Goal: Task Accomplishment & Management: Use online tool/utility

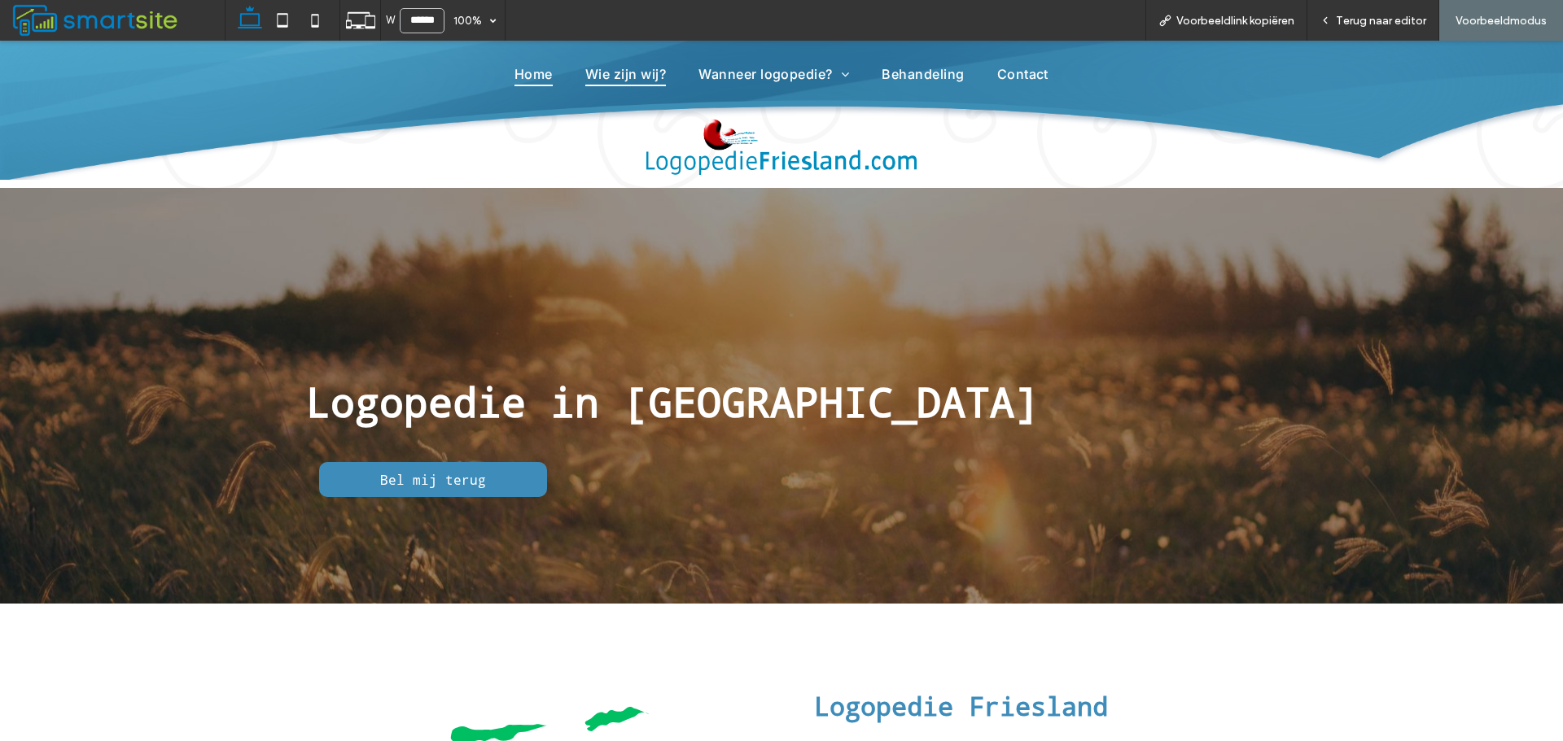
click at [645, 78] on span "Wie zijn wij?" at bounding box center [625, 74] width 81 height 24
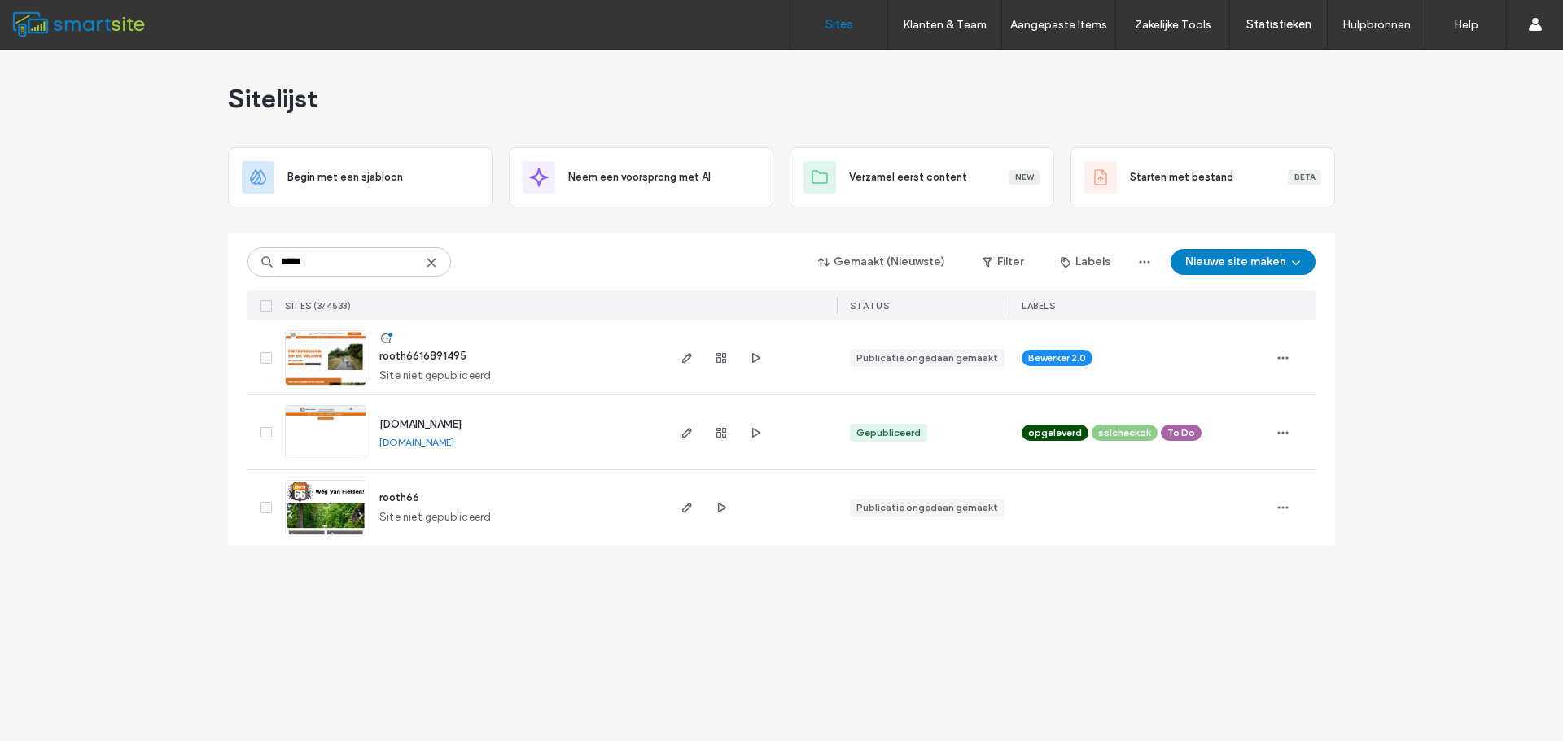
type input "*****"
click at [431, 362] on div "rooth6616891495" at bounding box center [422, 356] width 87 height 16
click at [431, 356] on span "rooth6616891495" at bounding box center [422, 356] width 87 height 12
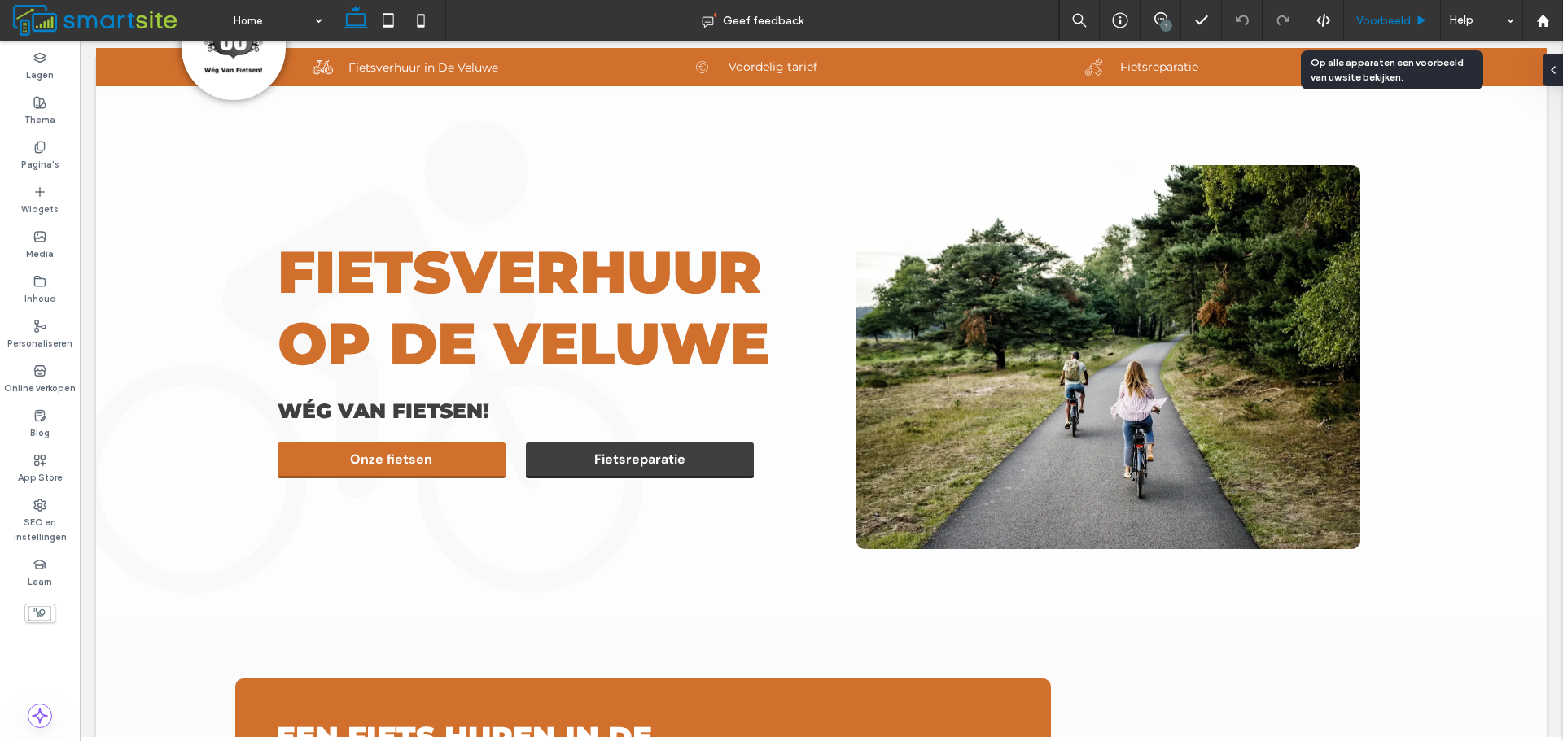
click at [1375, 14] on span "Voorbeeld" at bounding box center [1383, 21] width 55 height 14
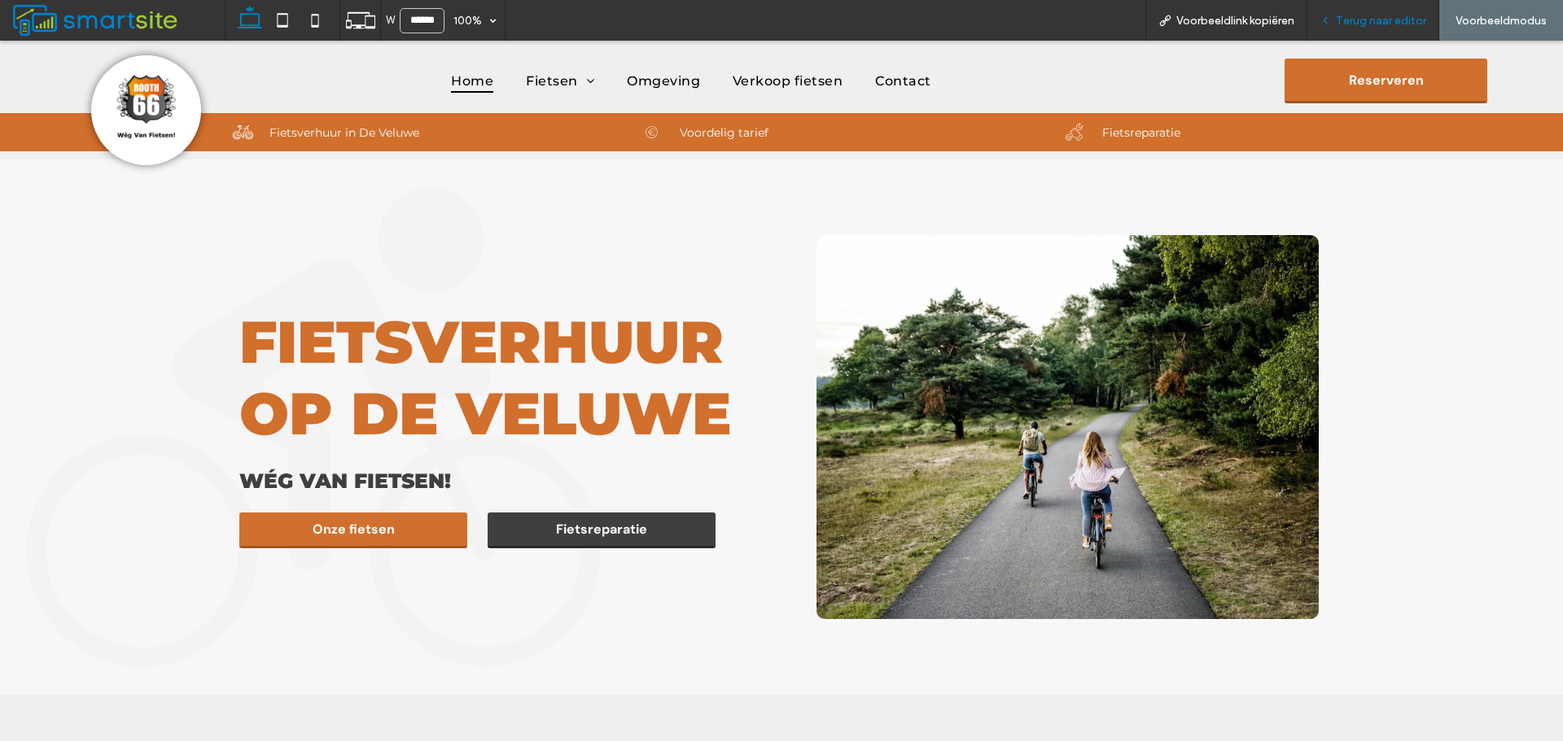
click at [1331, 20] on icon at bounding box center [1324, 20] width 11 height 11
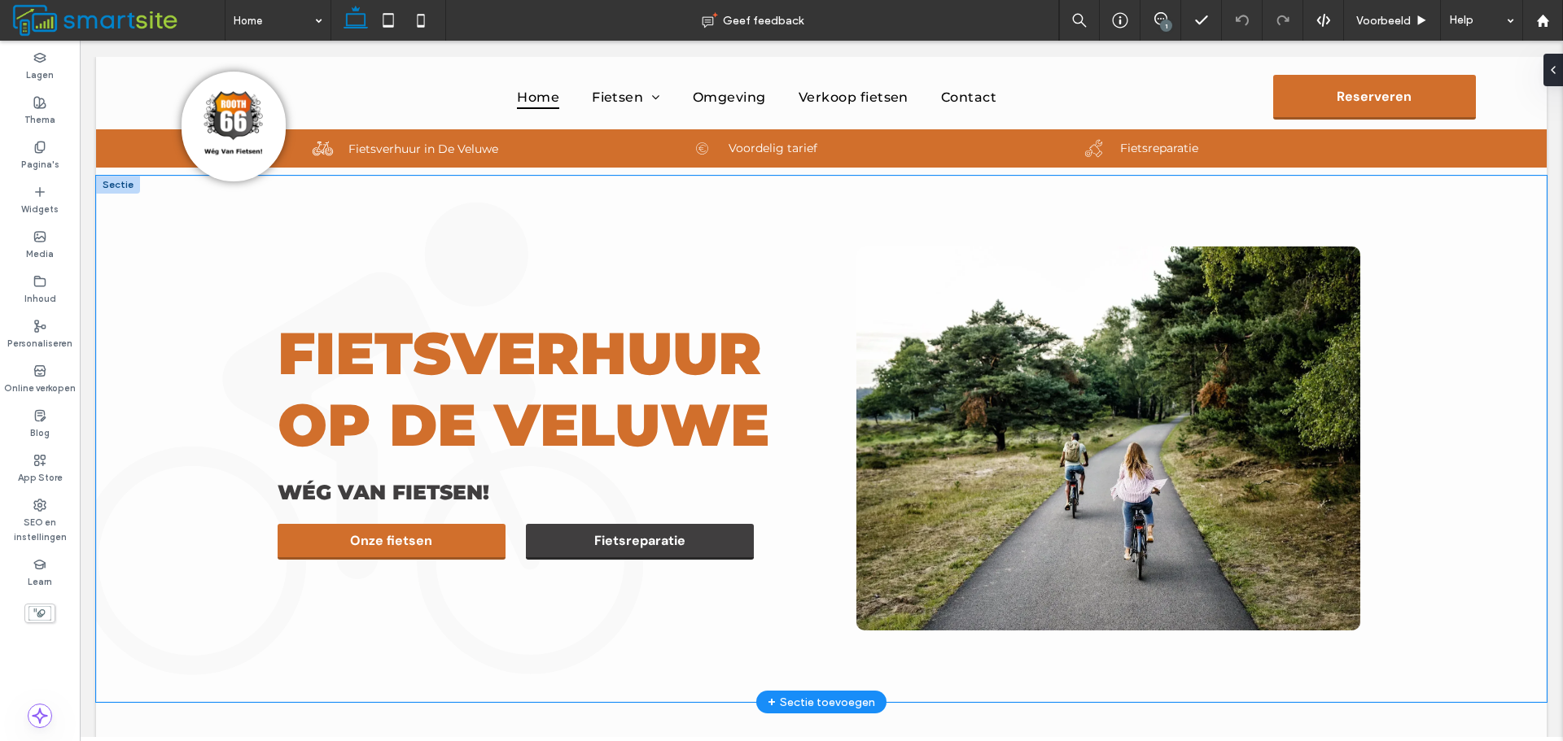
click at [352, 212] on div "Fietsverhuur op de veluwe wég van fietsen! Onze fietsen Fietsreparatie" at bounding box center [821, 439] width 1172 height 527
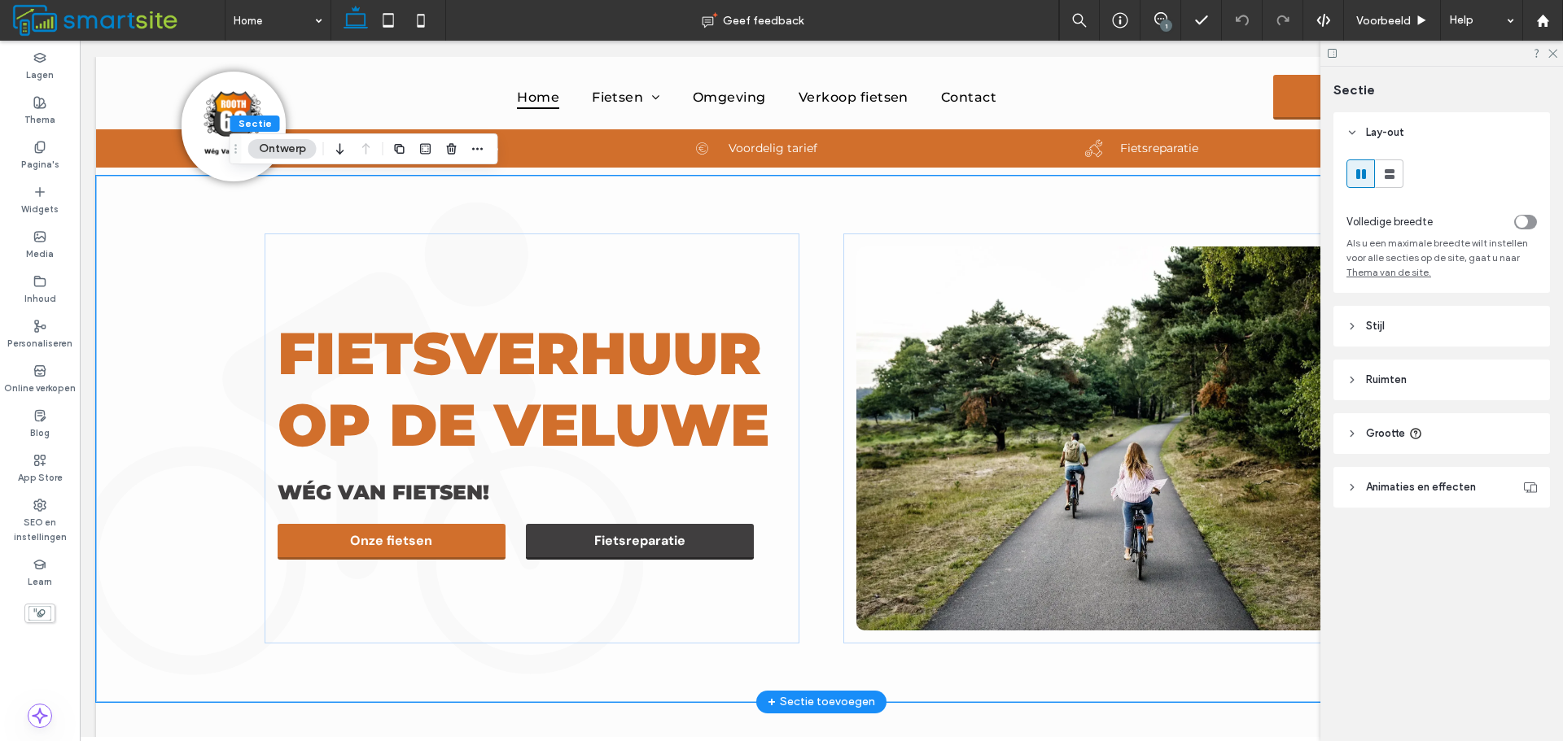
click at [215, 465] on div "Fietsverhuur op de veluwe wég van fietsen! Onze fietsen Fietsreparatie" at bounding box center [821, 439] width 1450 height 527
click at [162, 254] on div "Fietsverhuur op de veluwe wég van fietsen! Onze fietsen Fietsreparatie" at bounding box center [821, 439] width 1450 height 527
click at [1427, 329] on header "Stijl" at bounding box center [1441, 326] width 216 height 41
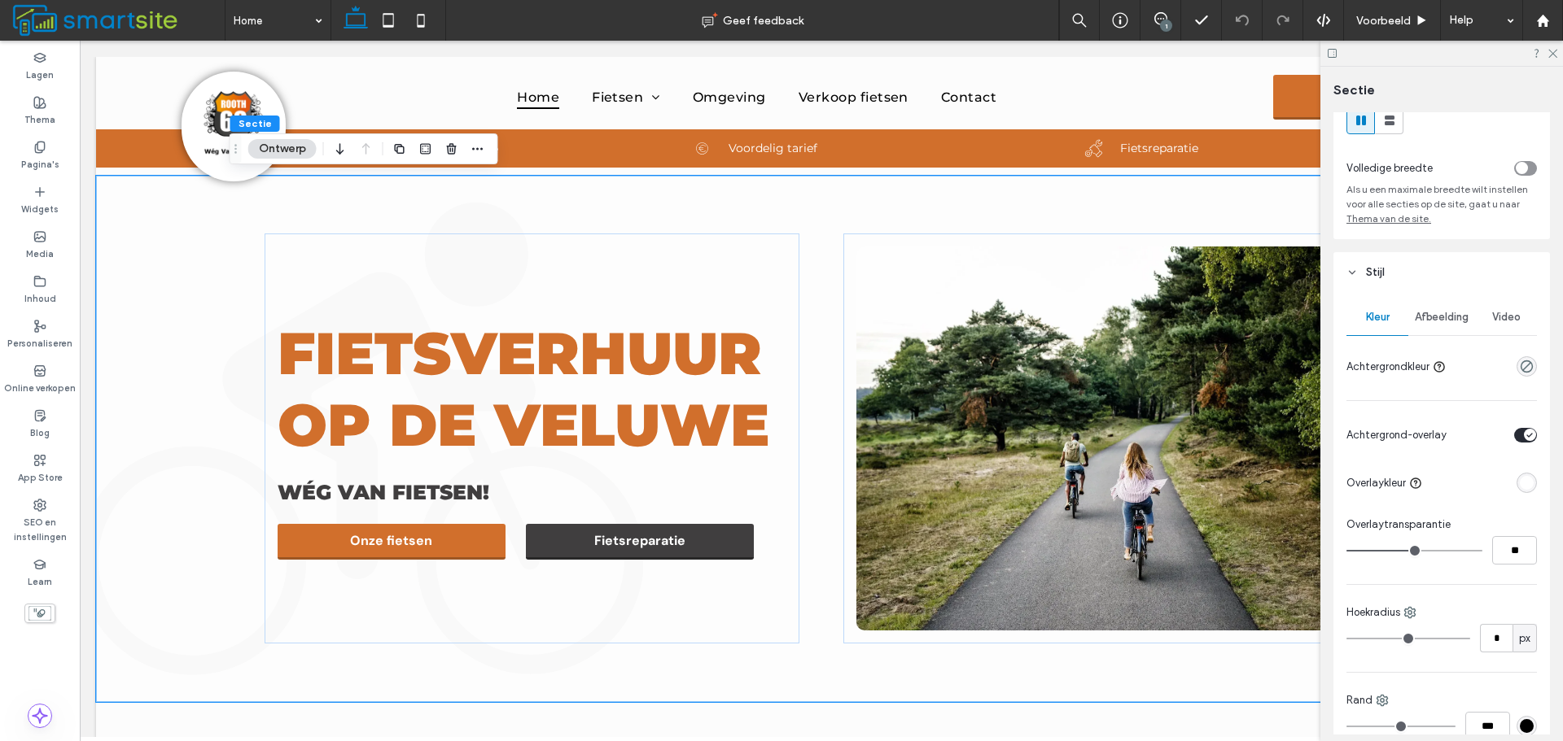
scroll to position [81, 0]
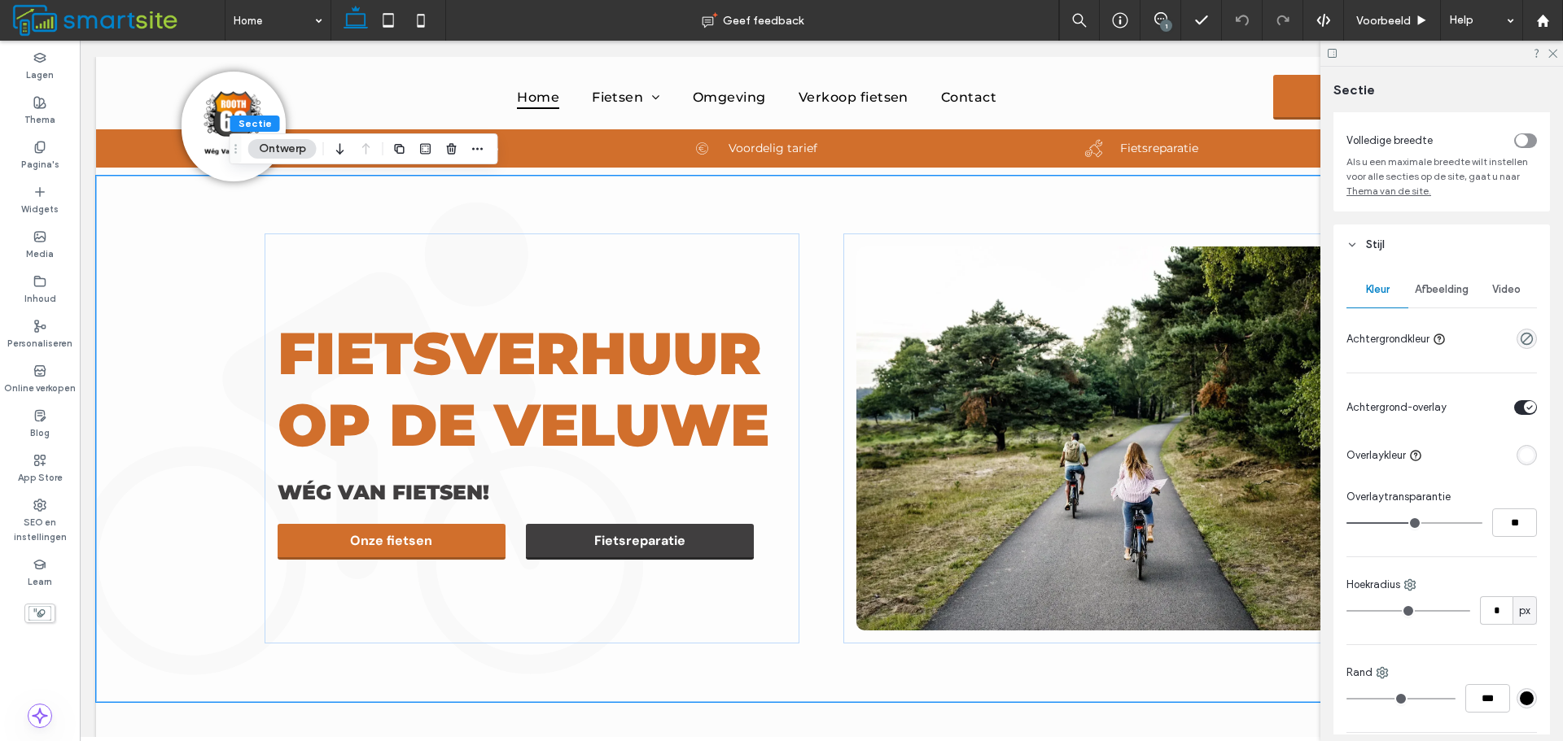
click at [1435, 281] on div "Afbeelding" at bounding box center [1441, 290] width 67 height 36
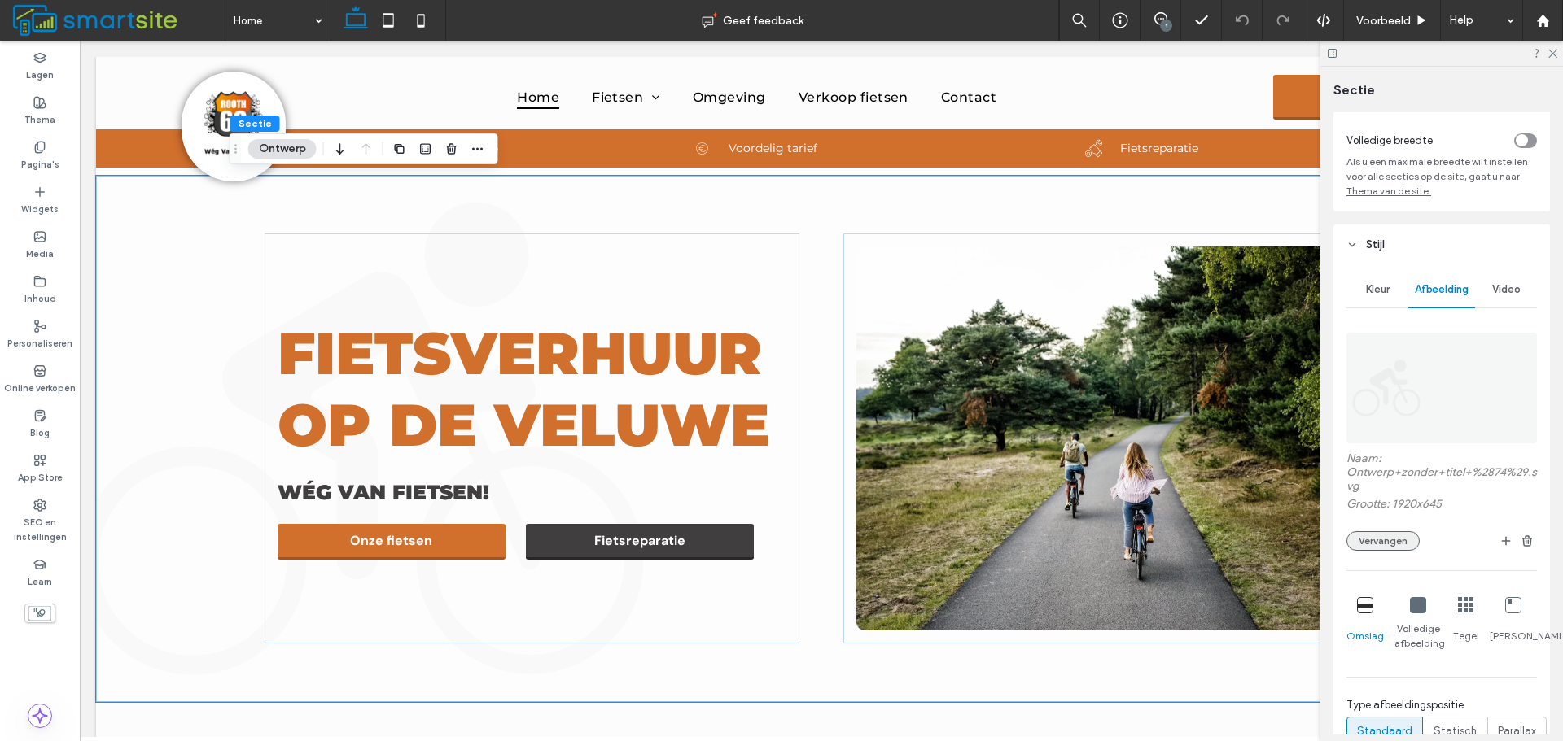
click at [1397, 545] on button "Vervangen" at bounding box center [1382, 541] width 73 height 20
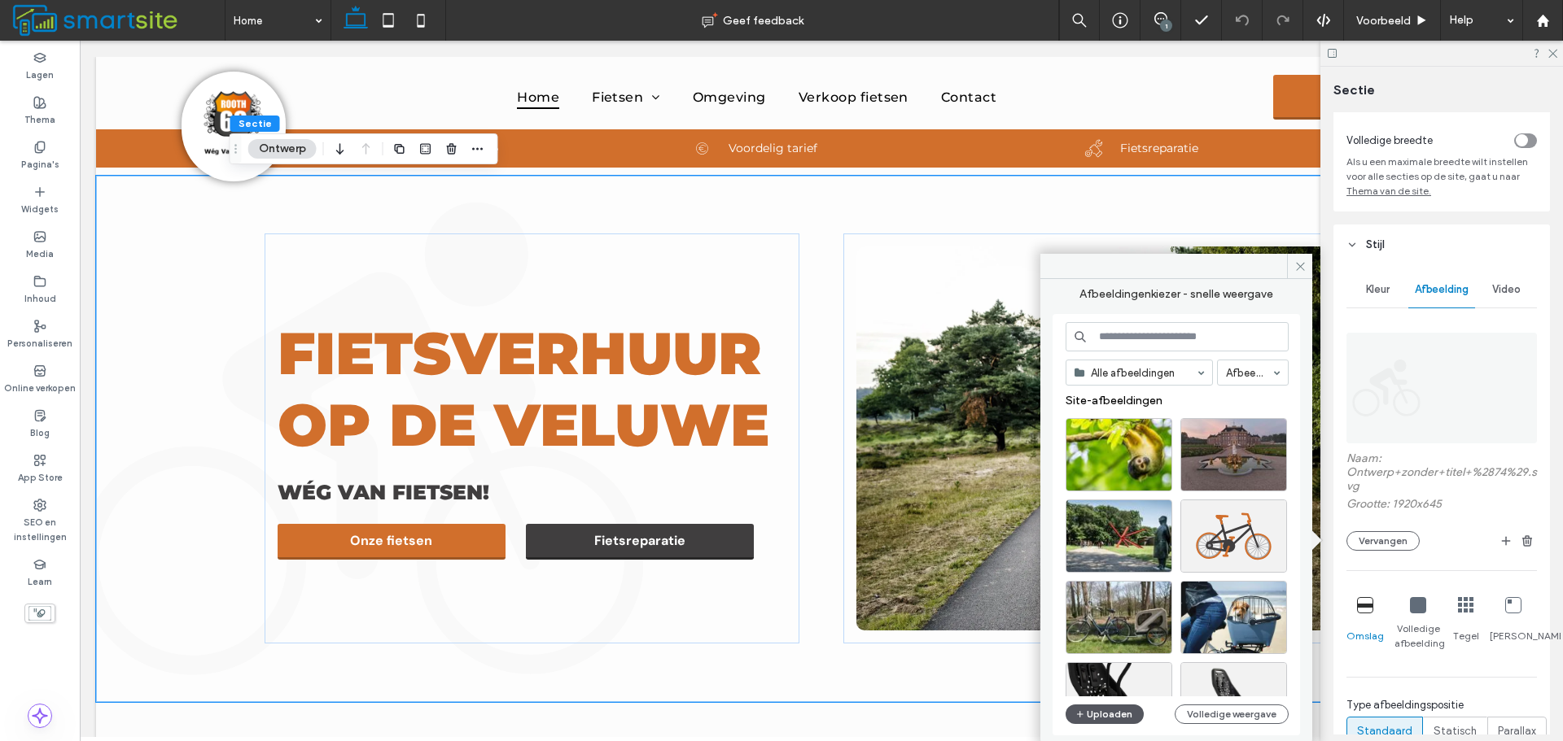
click at [1126, 709] on button "Uploaden" at bounding box center [1104, 715] width 78 height 20
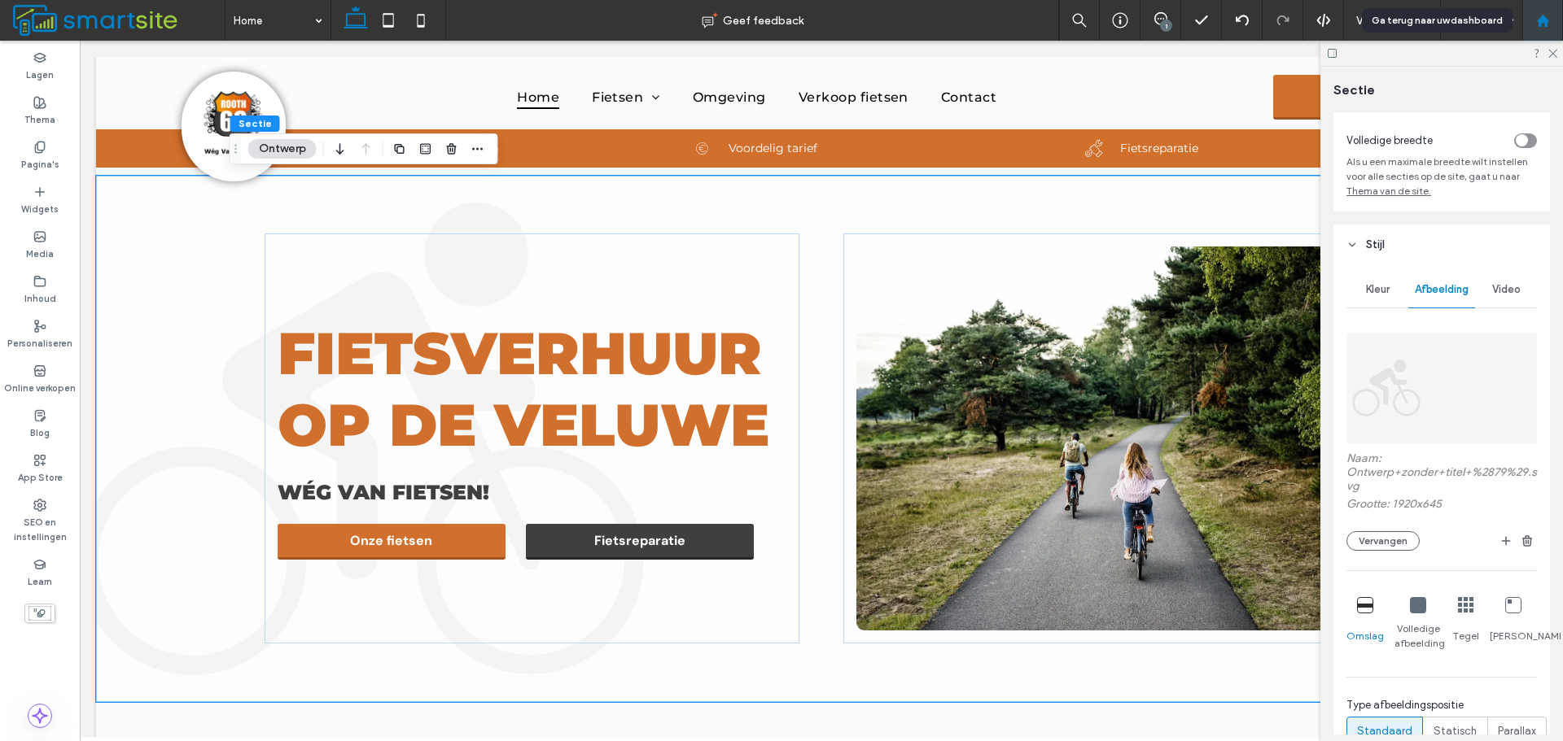
click at [1537, 18] on icon at bounding box center [1543, 21] width 14 height 14
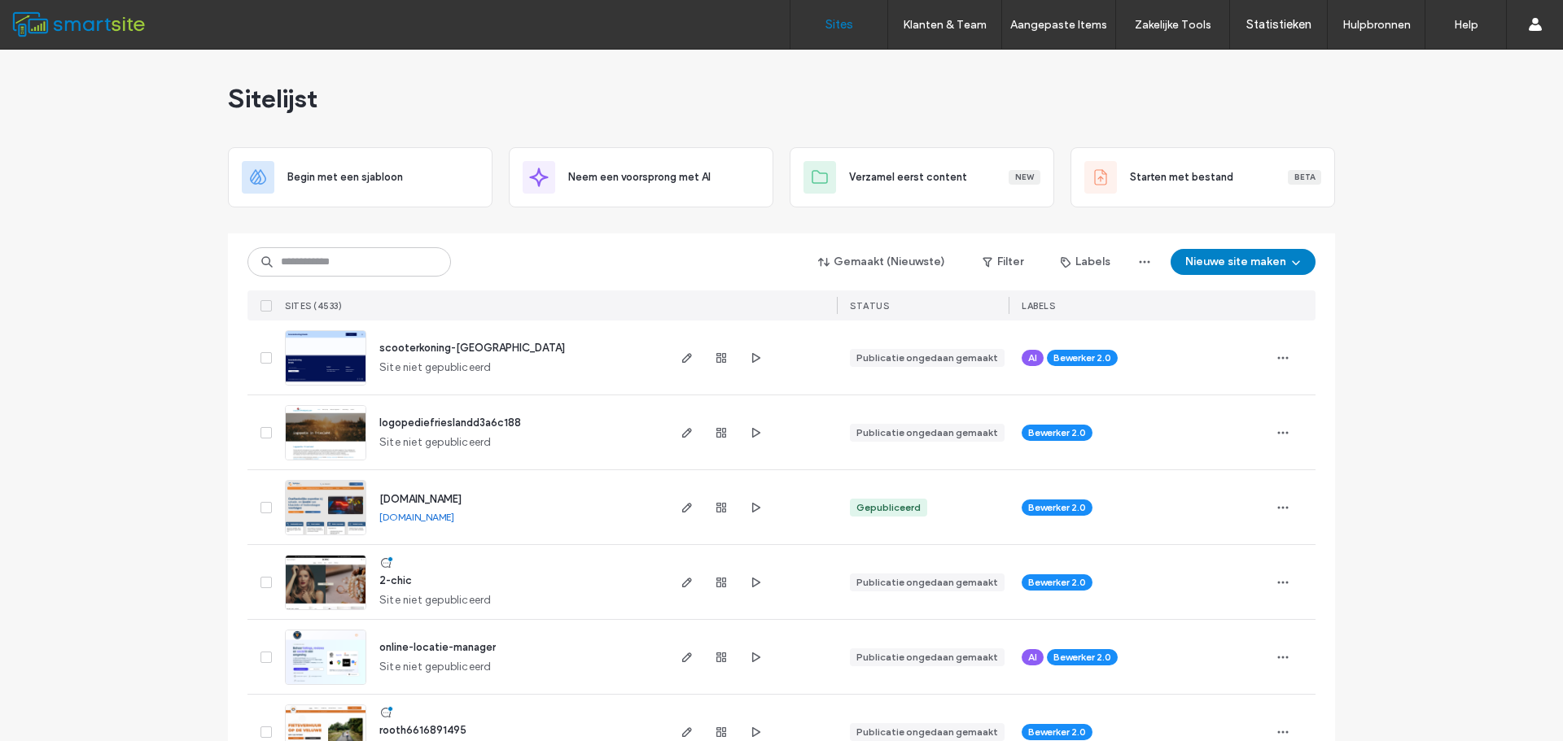
click at [460, 421] on span "logopediefrieslandd3a6c188" at bounding box center [450, 423] width 142 height 12
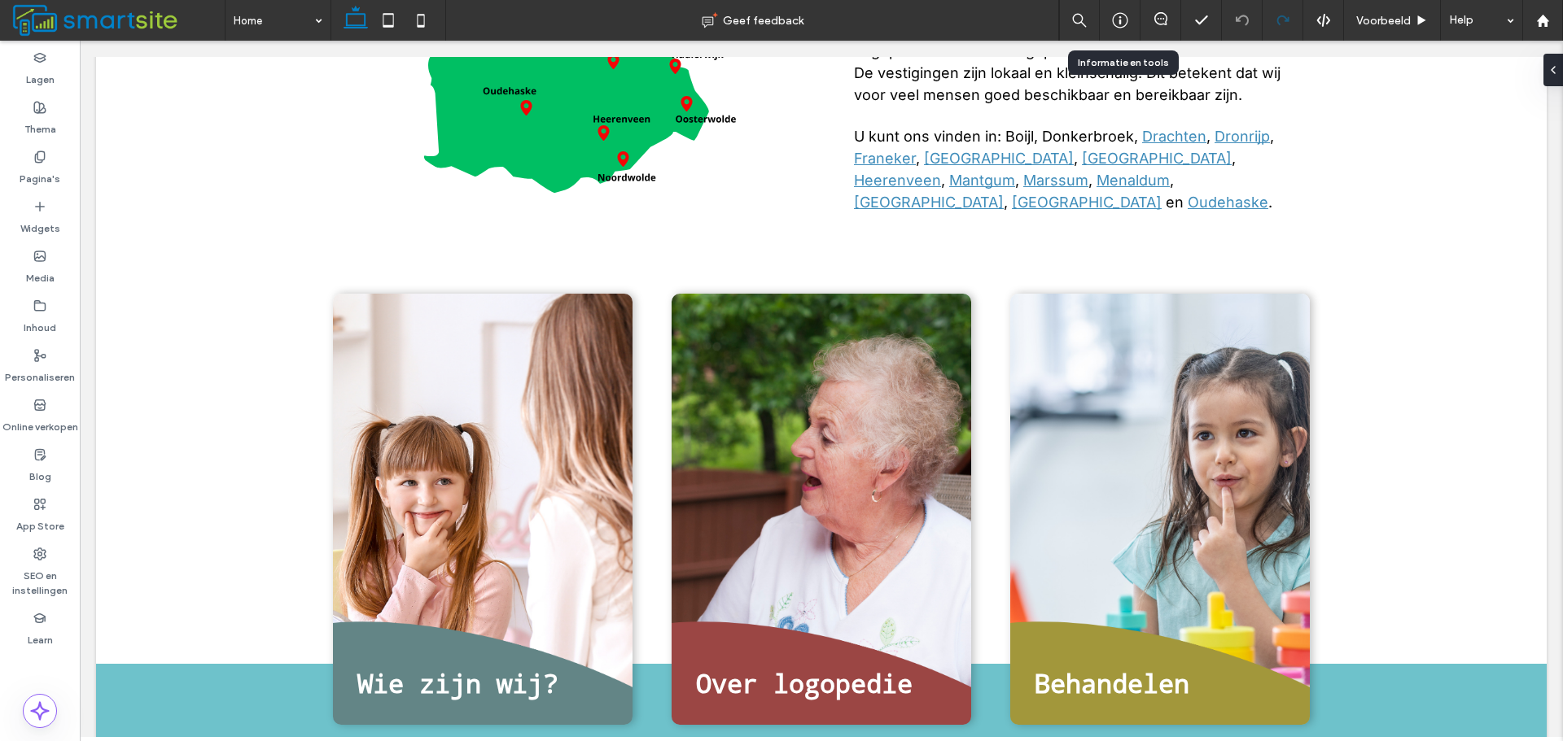
scroll to position [634, 0]
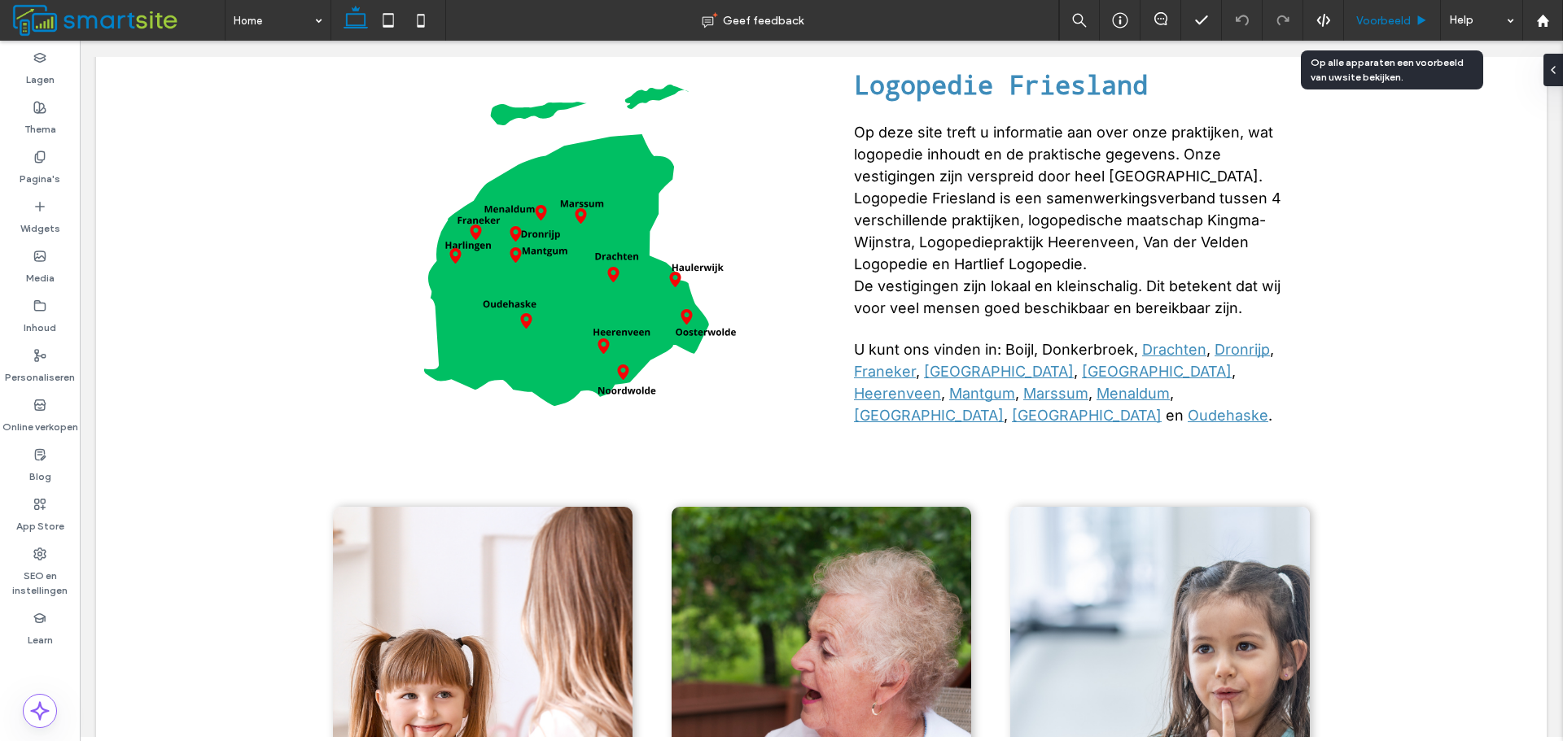
click at [1393, 12] on div "Voorbeeld" at bounding box center [1392, 20] width 97 height 41
click at [1410, 19] on div "Voorbeeld" at bounding box center [1392, 21] width 96 height 14
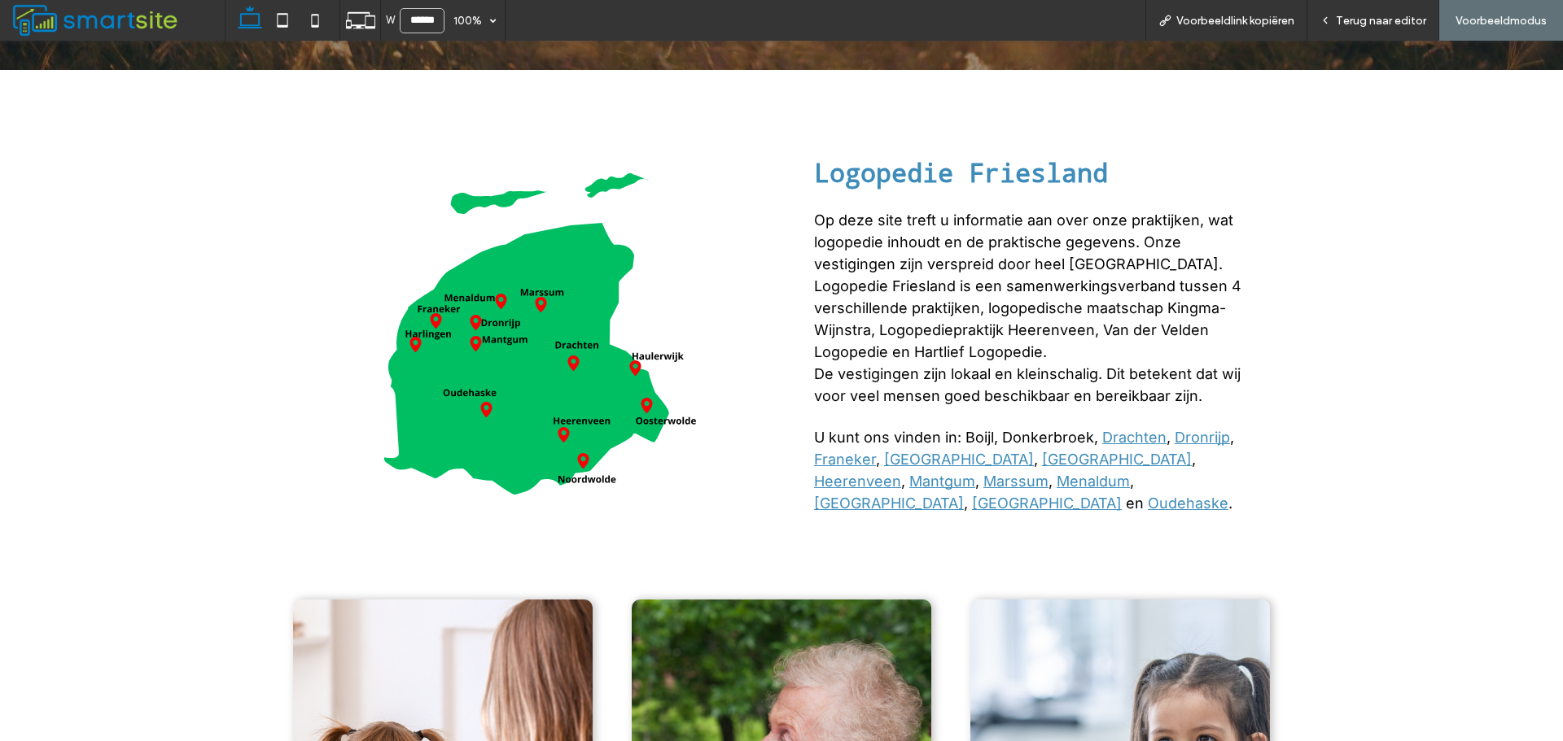
scroll to position [540, 0]
